Goal: Navigation & Orientation: Find specific page/section

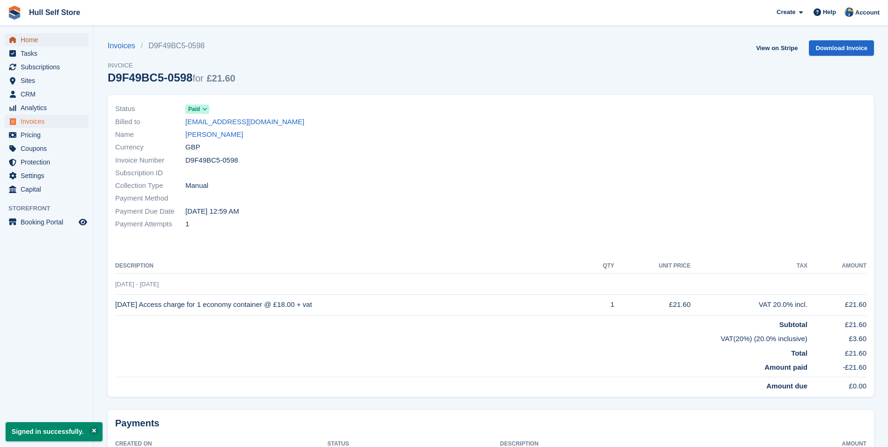
click at [54, 41] on span "Home" at bounding box center [49, 39] width 56 height 13
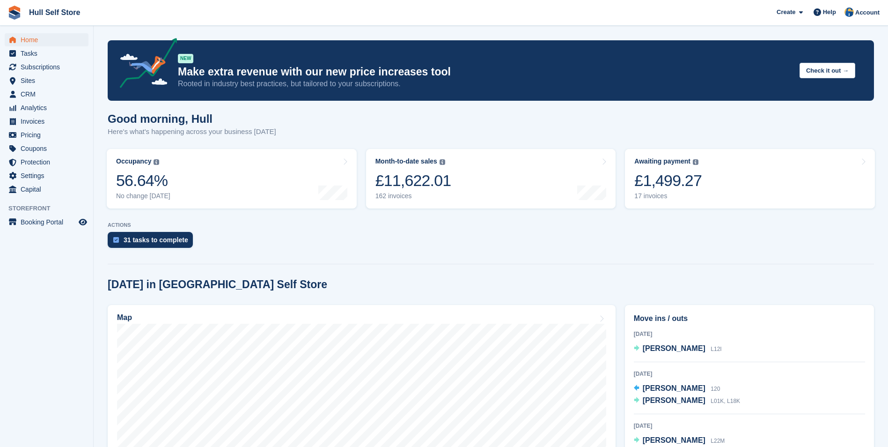
scroll to position [94, 0]
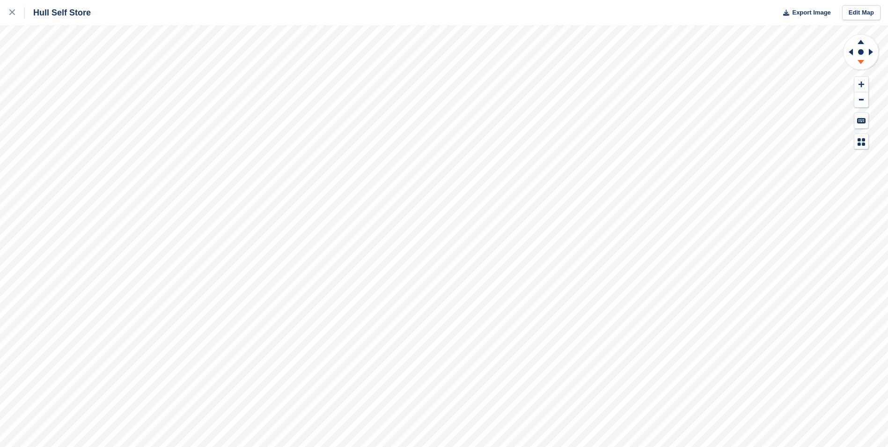
click at [858, 63] on icon at bounding box center [861, 64] width 24 height 12
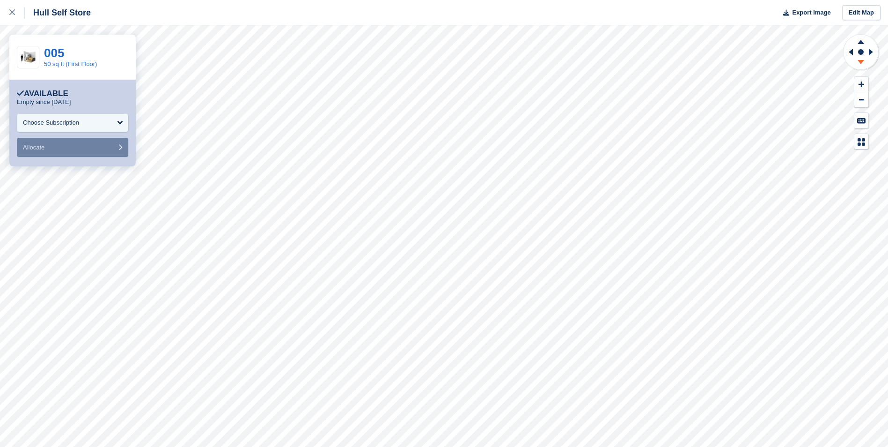
click at [859, 63] on icon at bounding box center [861, 64] width 24 height 12
click at [864, 40] on icon at bounding box center [861, 41] width 24 height 12
click at [860, 63] on icon at bounding box center [861, 64] width 24 height 12
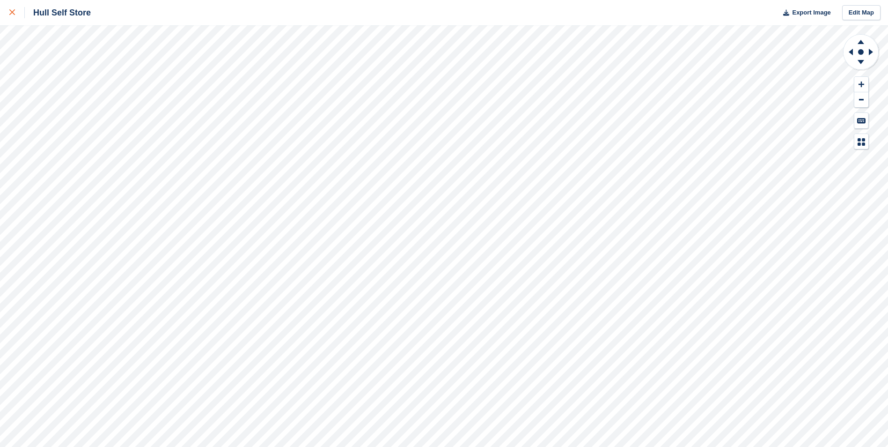
click at [11, 16] on div at bounding box center [16, 12] width 15 height 11
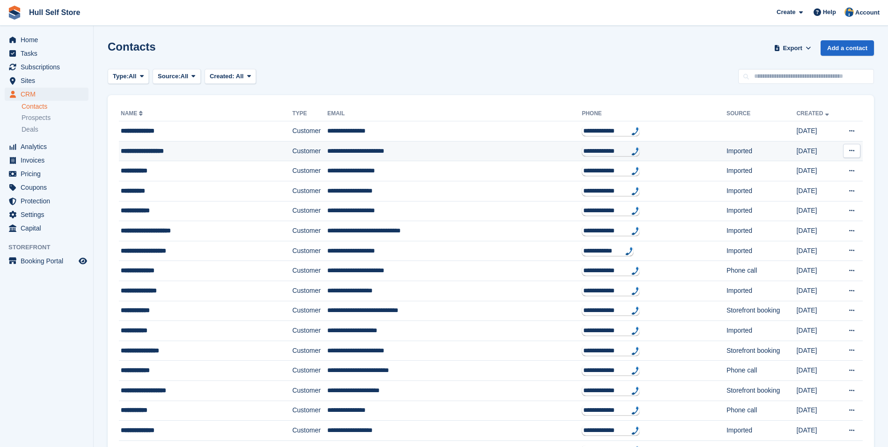
scroll to position [47, 0]
